Goal: Transaction & Acquisition: Download file/media

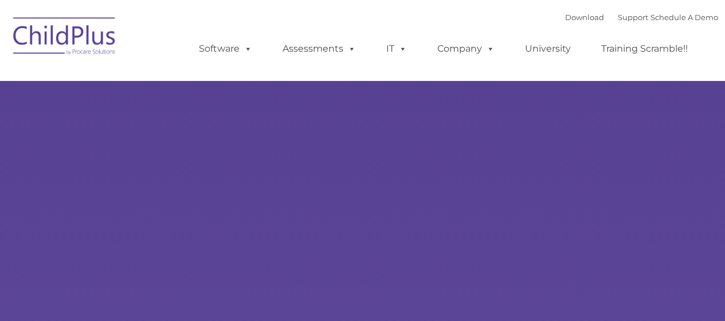
type input ""
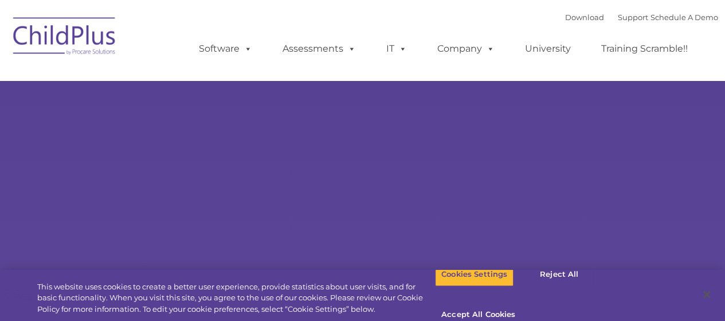
select select "MEDIUM"
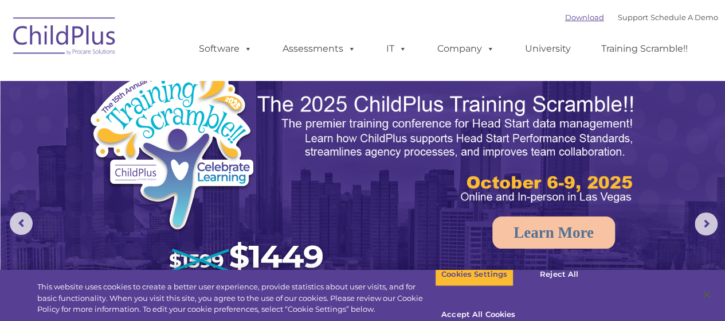
click at [573, 14] on link "Download" at bounding box center [584, 17] width 39 height 9
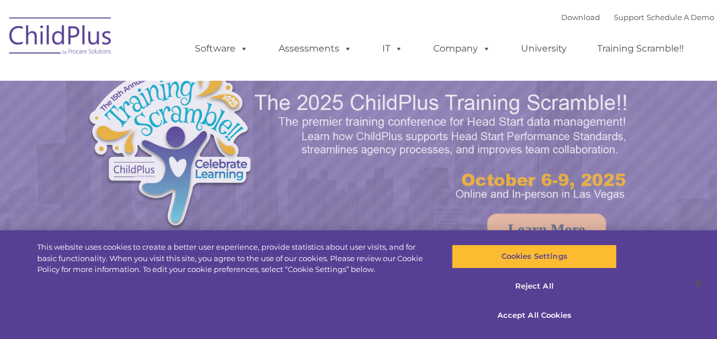
select select "MEDIUM"
